Goal: Task Accomplishment & Management: Use online tool/utility

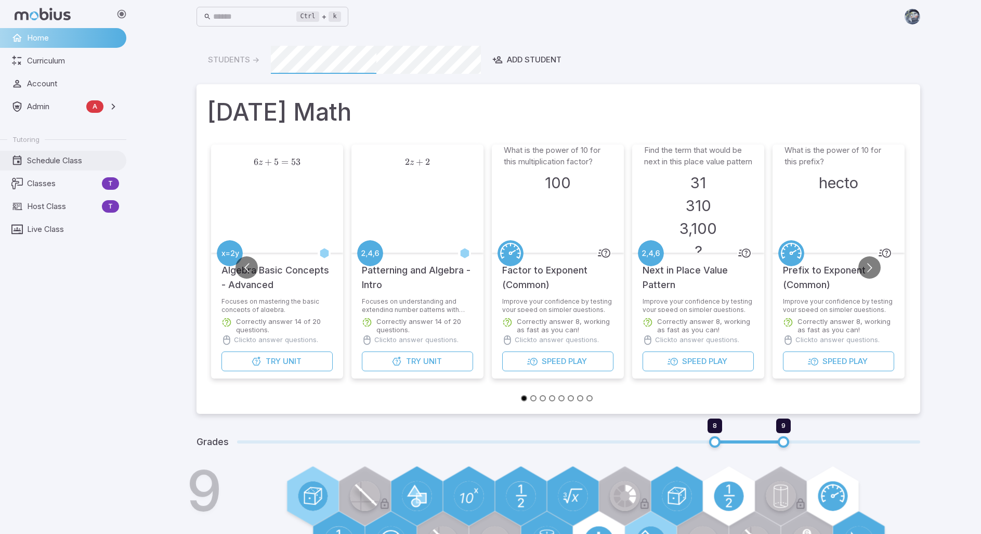
drag, startPoint x: 51, startPoint y: 160, endPoint x: 110, endPoint y: 155, distance: 58.9
click at [51, 160] on span "Schedule Class" at bounding box center [73, 160] width 92 height 11
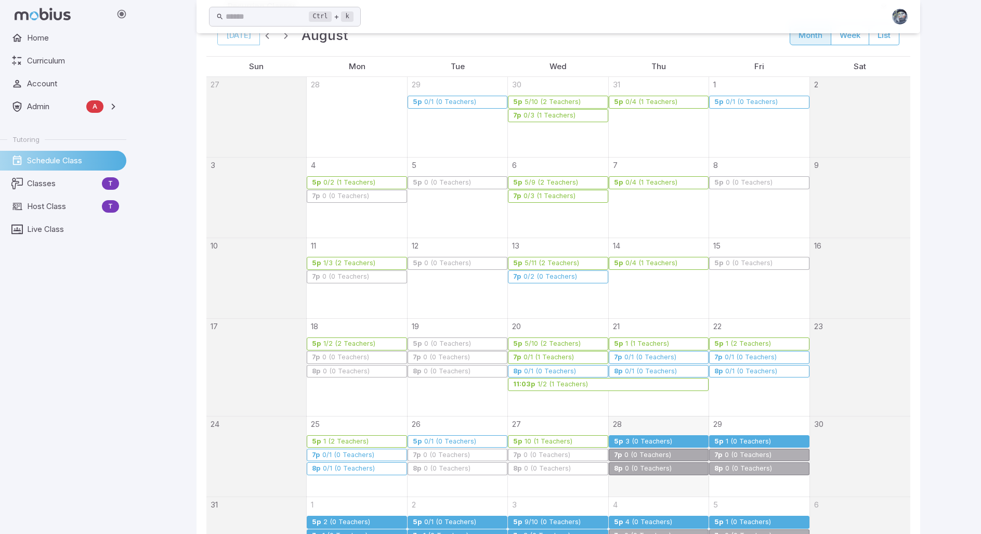
scroll to position [156, 0]
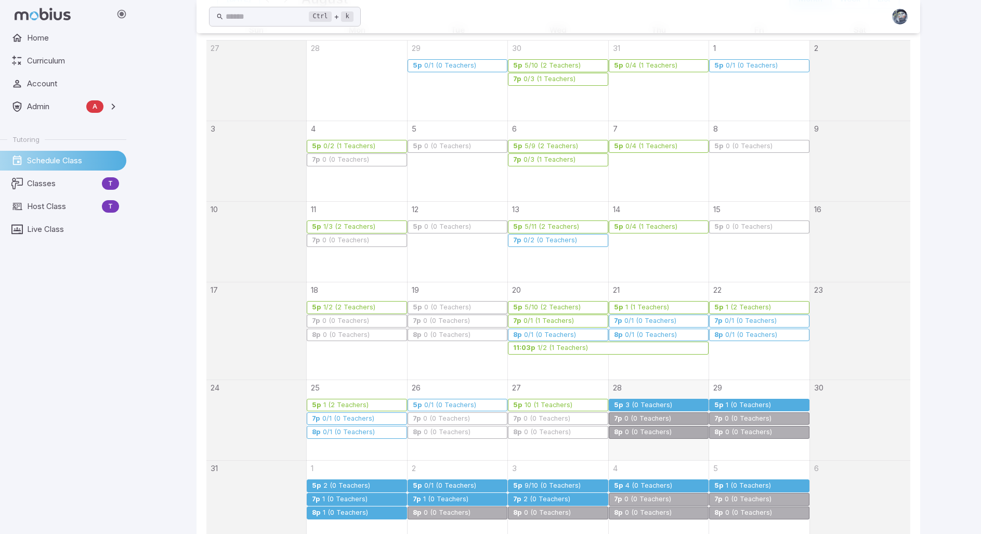
click at [631, 404] on div "3 (0 Teachers)" at bounding box center [649, 405] width 48 height 8
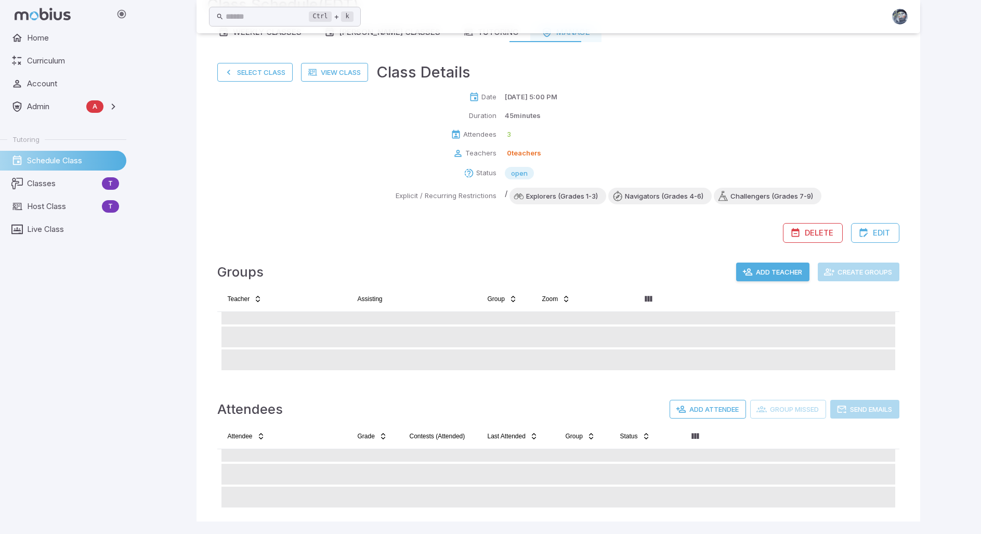
scroll to position [63, 0]
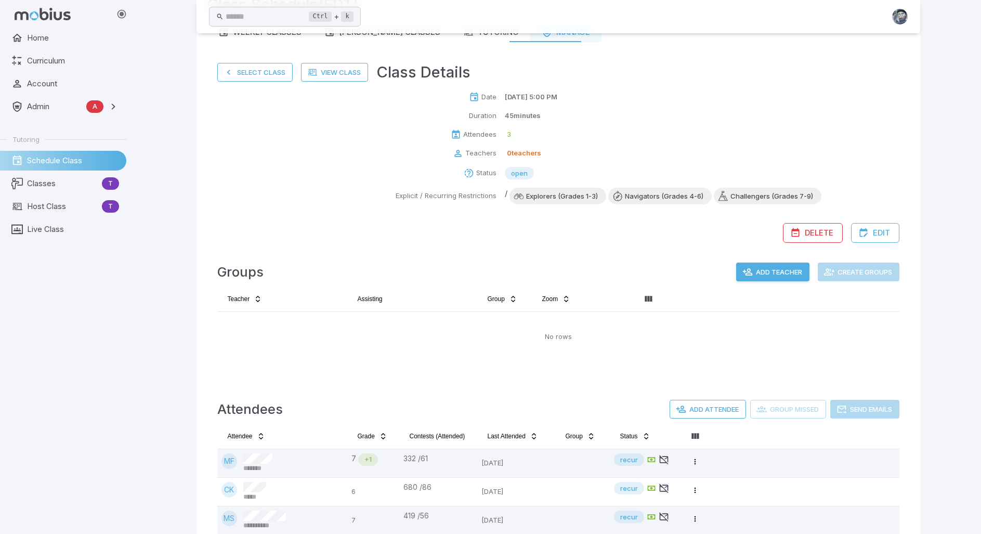
click at [779, 275] on button "Add Teacher" at bounding box center [772, 272] width 73 height 19
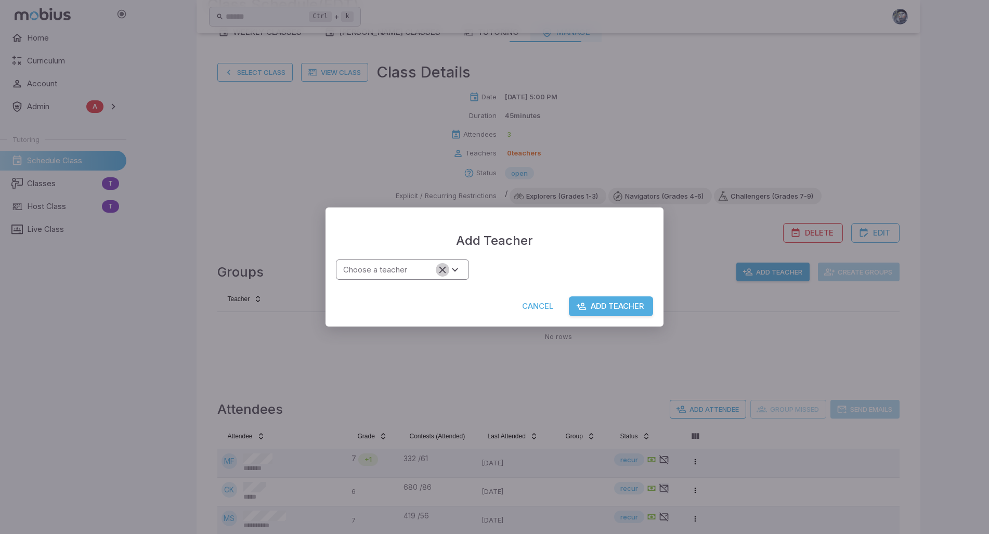
click at [448, 271] on icon "Clear" at bounding box center [442, 269] width 11 height 11
click at [425, 267] on input "Choose a teacher" at bounding box center [387, 270] width 96 height 14
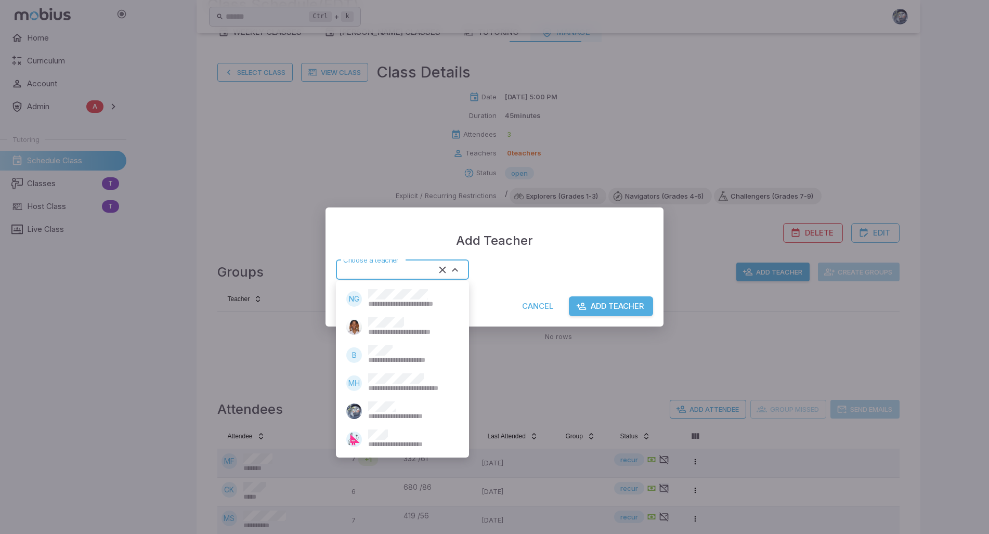
click at [395, 349] on div "**********" at bounding box center [410, 355] width 84 height 20
type input "******"
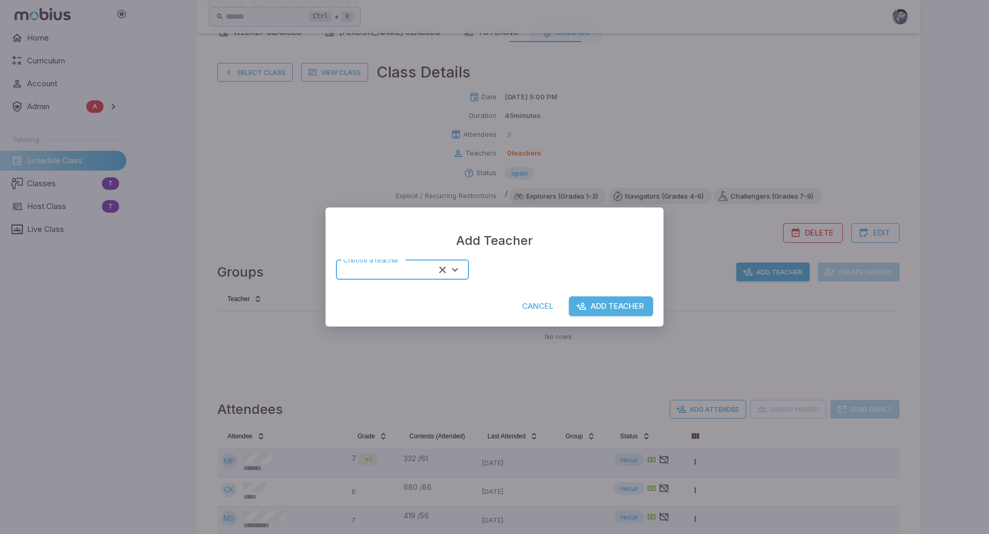
click at [612, 306] on button "Add Teacher" at bounding box center [611, 306] width 84 height 20
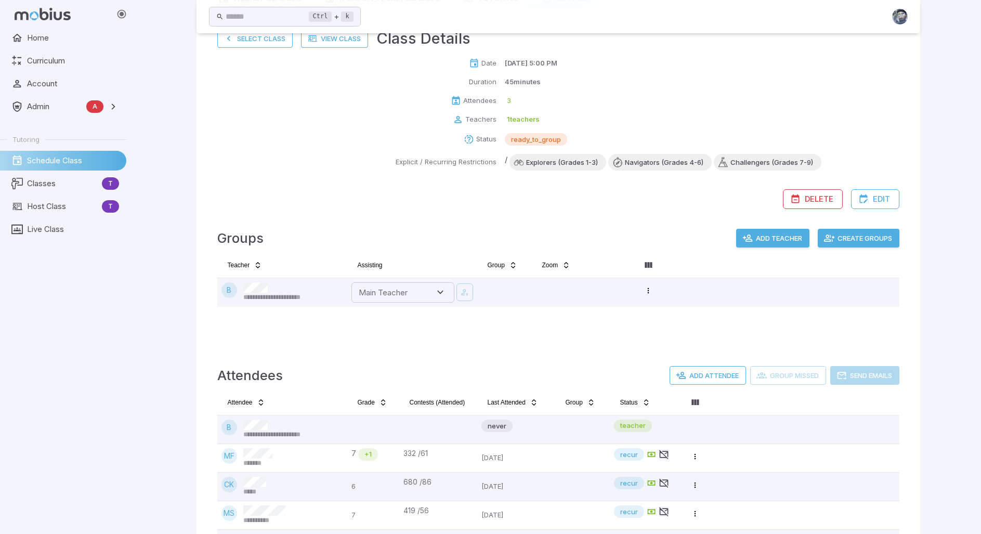
scroll to position [115, 0]
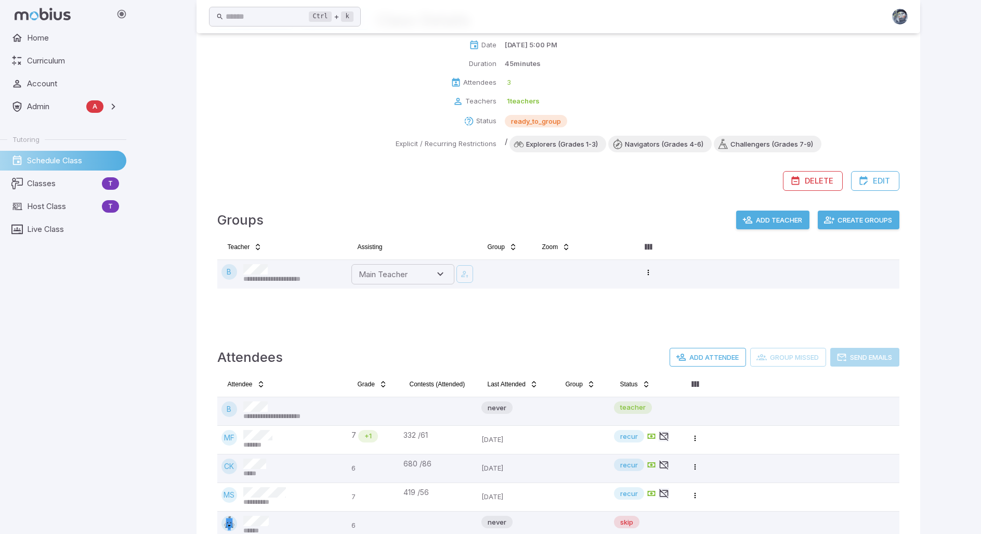
click at [859, 221] on button "Create Groups" at bounding box center [859, 220] width 82 height 19
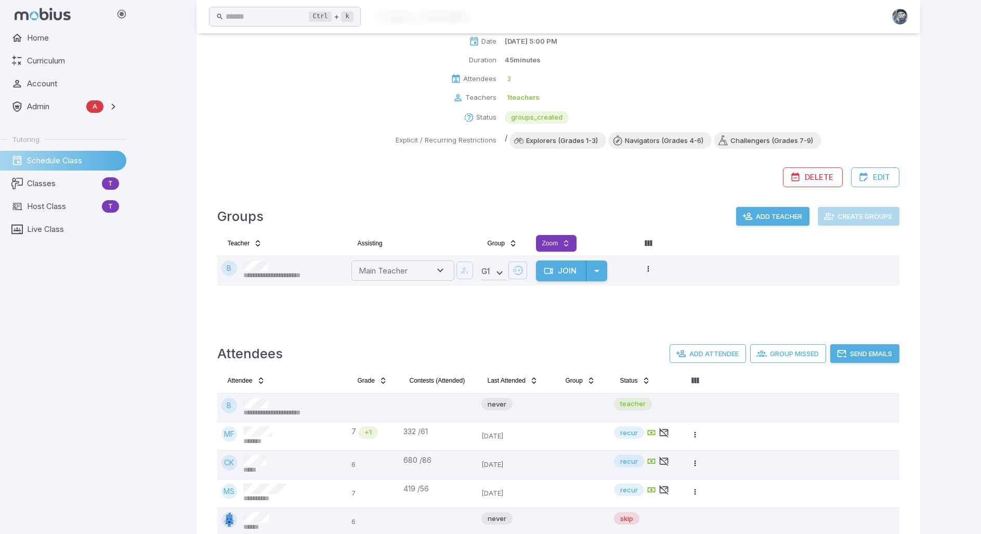
scroll to position [144, 0]
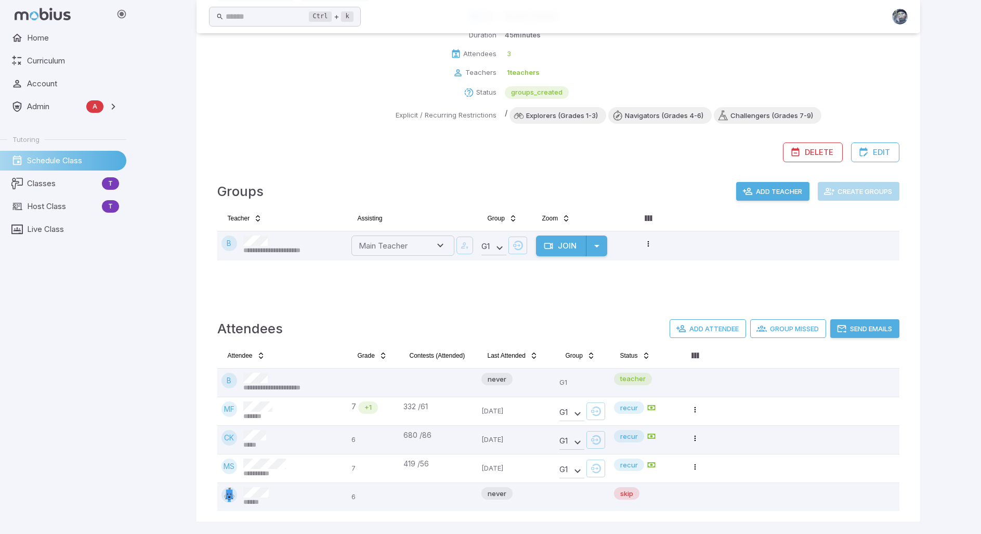
click at [854, 328] on button "Send Emails" at bounding box center [864, 328] width 69 height 19
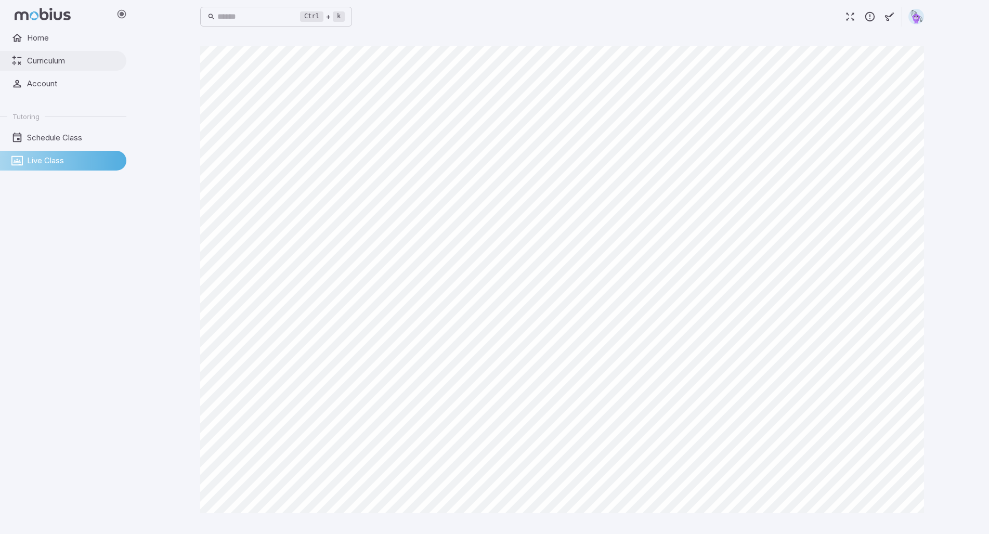
click at [59, 63] on span "Curriculum" at bounding box center [73, 60] width 92 height 11
